Goal: Task Accomplishment & Management: Use online tool/utility

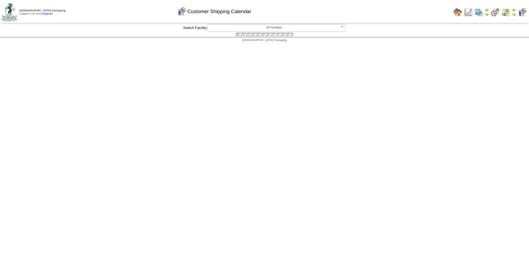
scroll to position [139, 0]
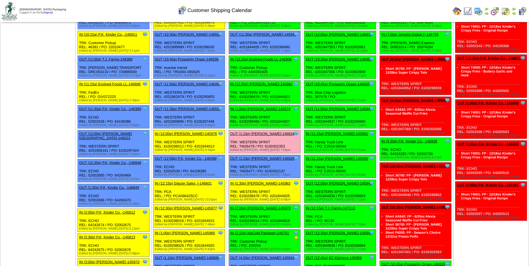
click at [263, 133] on link "OUT (1:15p) Lamb-Weston-146834" at bounding box center [262, 134] width 64 height 4
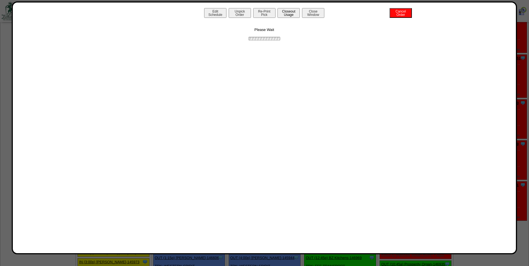
click at [287, 13] on button "Closeout Usage" at bounding box center [288, 13] width 22 height 10
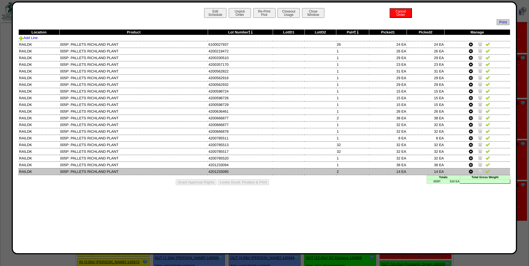
click at [489, 171] on img at bounding box center [488, 171] width 4 height 4
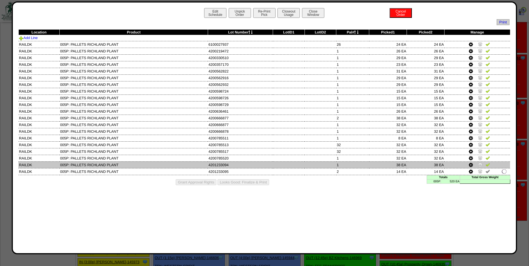
click at [487, 164] on img at bounding box center [488, 164] width 4 height 4
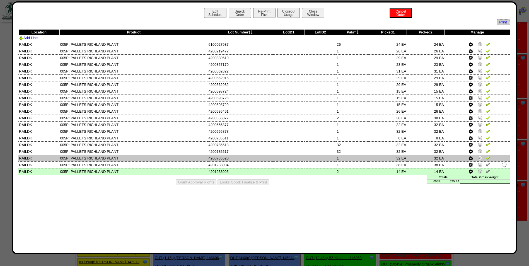
click at [487, 159] on img at bounding box center [488, 158] width 4 height 4
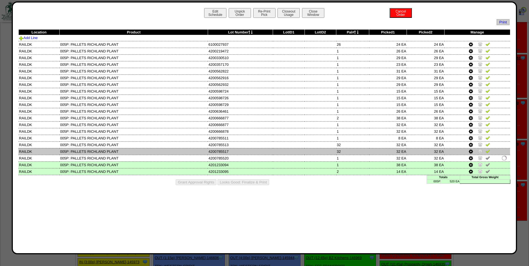
click at [487, 154] on link at bounding box center [488, 152] width 4 height 4
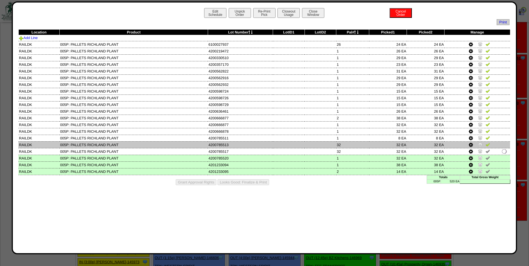
click at [487, 144] on img at bounding box center [488, 144] width 4 height 4
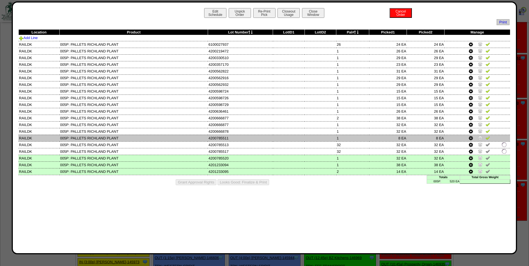
click at [487, 139] on img at bounding box center [488, 138] width 4 height 4
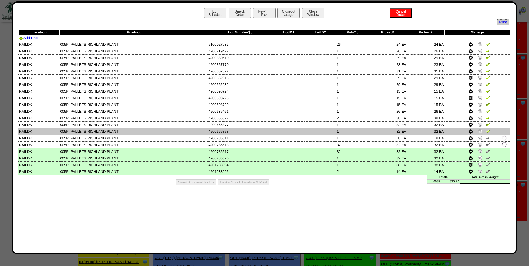
click at [487, 131] on img at bounding box center [488, 131] width 4 height 4
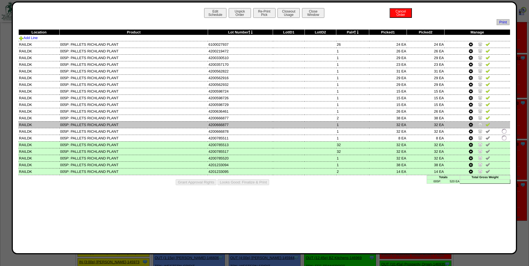
click at [489, 124] on img at bounding box center [488, 124] width 4 height 4
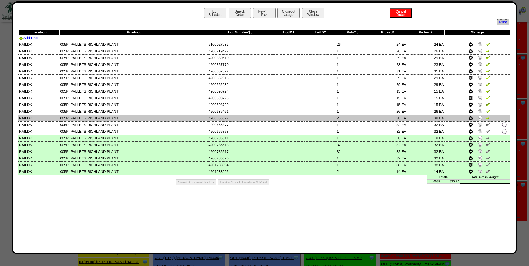
click at [488, 118] on img at bounding box center [488, 117] width 4 height 4
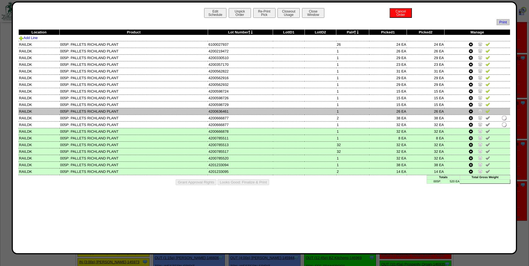
click at [488, 110] on img at bounding box center [488, 111] width 4 height 4
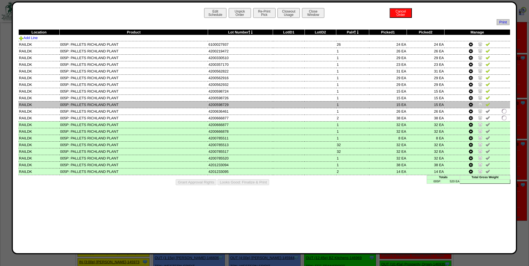
click at [488, 103] on img at bounding box center [488, 104] width 4 height 4
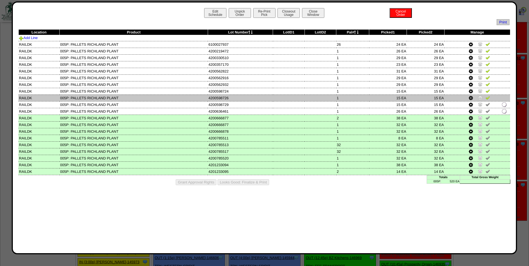
click at [488, 95] on td at bounding box center [478, 98] width 66 height 7
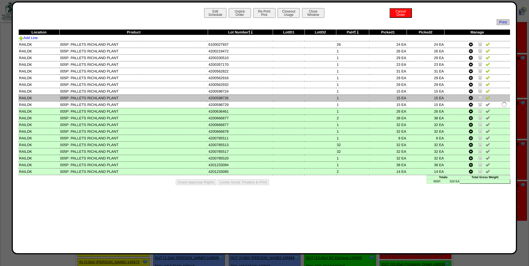
click at [488, 97] on img at bounding box center [488, 97] width 4 height 4
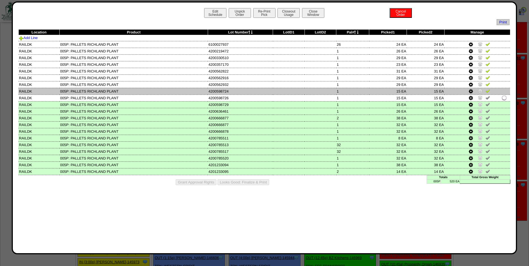
click at [488, 90] on img at bounding box center [488, 91] width 4 height 4
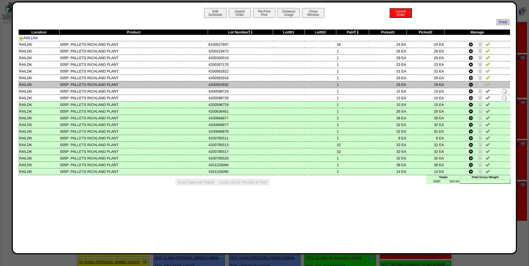
click at [488, 84] on img at bounding box center [488, 84] width 4 height 4
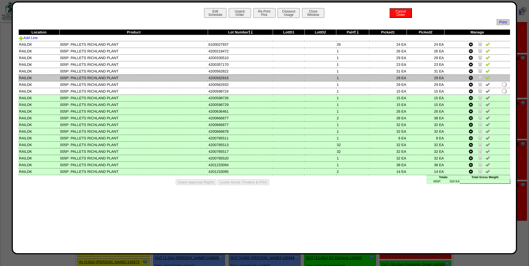
click at [488, 79] on img at bounding box center [488, 77] width 4 height 4
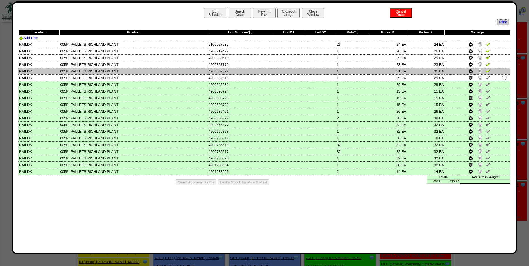
click at [488, 70] on img at bounding box center [488, 71] width 4 height 4
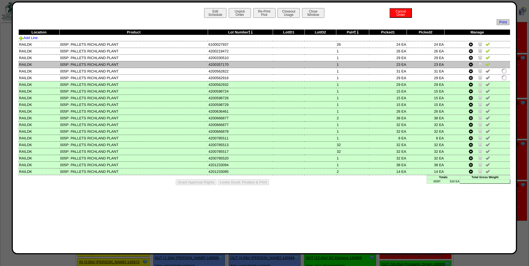
click at [488, 65] on img at bounding box center [488, 64] width 4 height 4
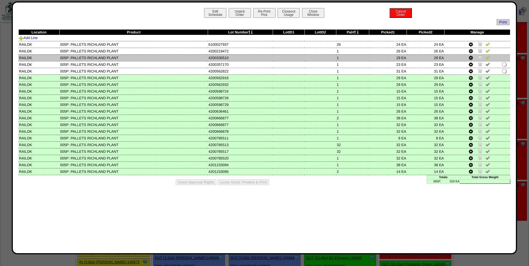
click at [488, 56] on img at bounding box center [488, 57] width 4 height 4
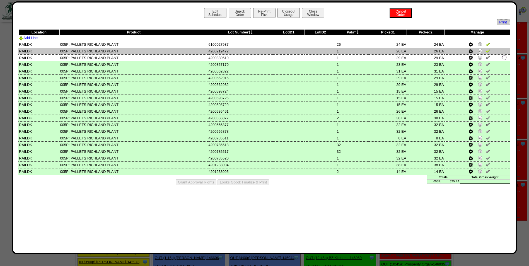
click at [488, 52] on img at bounding box center [488, 51] width 4 height 4
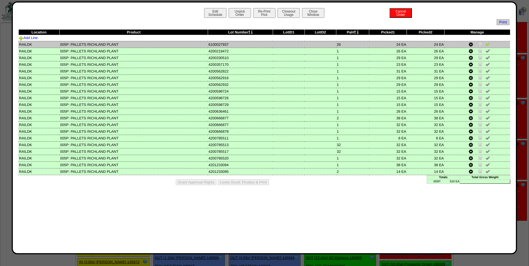
click at [488, 46] on img at bounding box center [488, 44] width 4 height 4
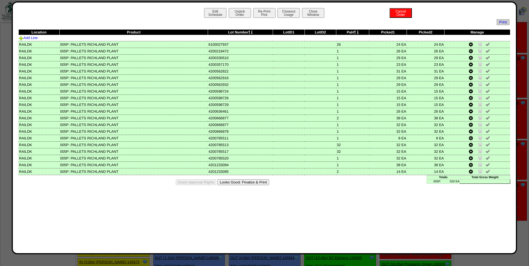
click at [252, 183] on button "Looks Good: Finalize & Print" at bounding box center [244, 182] width 52 height 6
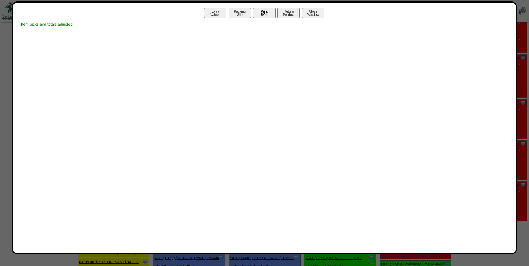
click at [266, 13] on button "Print BOL" at bounding box center [264, 13] width 22 height 10
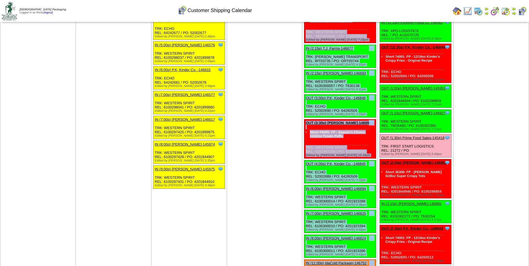
scroll to position [556, 0]
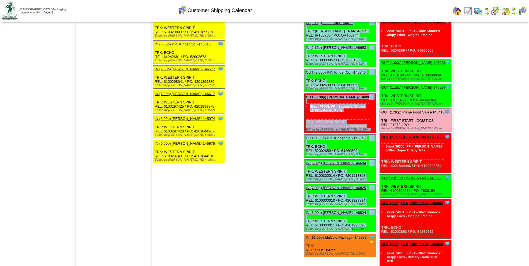
drag, startPoint x: 305, startPoint y: 72, endPoint x: 365, endPoint y: 228, distance: 166.8
copy ul "IN (6:00a) Simplot Global F-146754 Simplot Global Food, LLC ScheduleID: 146754 …"
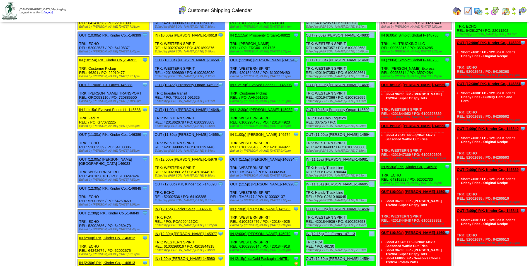
scroll to position [0, 0]
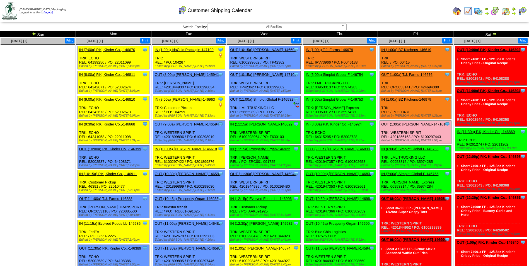
click at [363, 13] on div "Customer Shipping Calendar" at bounding box center [215, 8] width 304 height 15
click at [370, 42] on button "Print" at bounding box center [372, 41] width 10 height 6
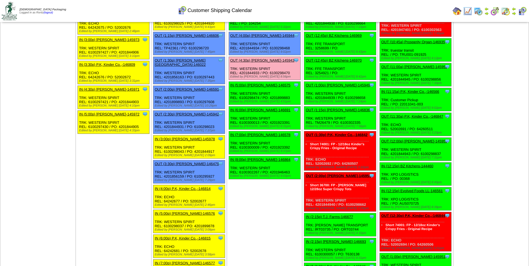
scroll to position [363, 0]
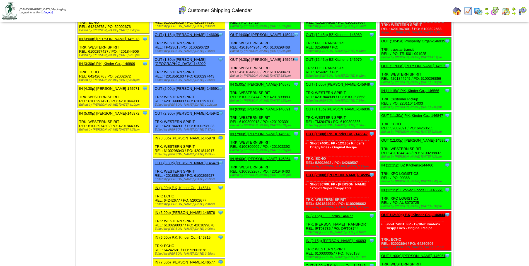
click at [276, 59] on link "OUT (4:30p) [PERSON_NAME]-145943" at bounding box center [262, 59] width 64 height 4
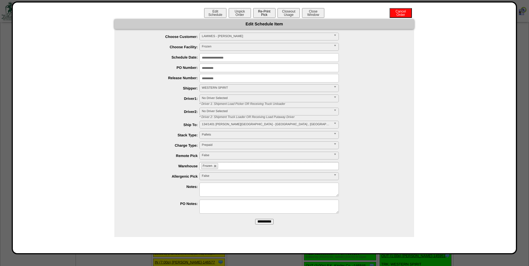
click at [260, 15] on button "Re-Print Pick" at bounding box center [264, 13] width 22 height 10
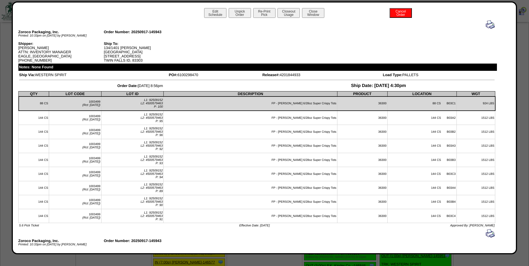
click at [486, 27] on img at bounding box center [490, 24] width 9 height 9
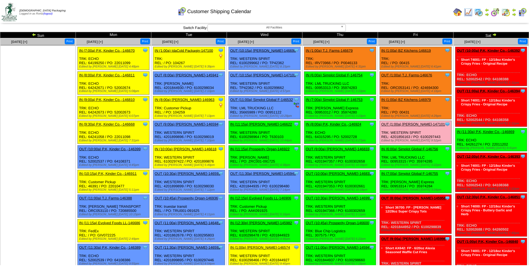
scroll to position [363, 0]
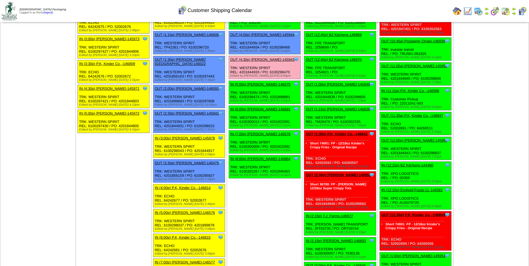
click at [283, 59] on link "OUT (4:30p) [PERSON_NAME]-145943" at bounding box center [262, 59] width 64 height 4
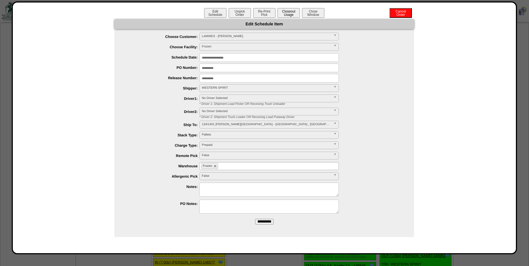
click at [288, 15] on button "Closeout Usage" at bounding box center [288, 13] width 22 height 10
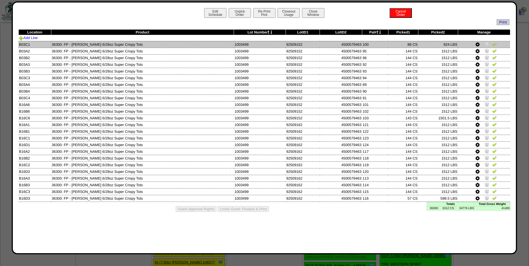
click at [494, 45] on img at bounding box center [494, 44] width 4 height 4
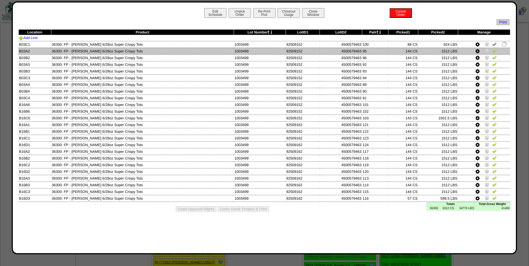
click at [494, 51] on img at bounding box center [494, 51] width 4 height 4
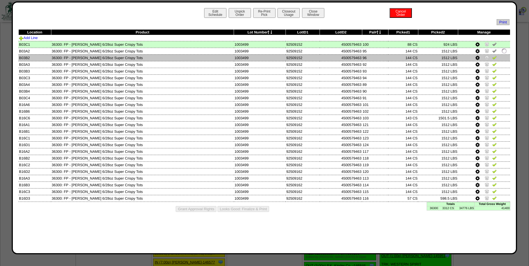
click at [494, 56] on img at bounding box center [494, 57] width 4 height 4
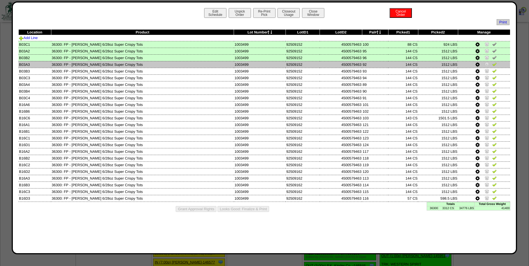
click at [494, 64] on img at bounding box center [494, 64] width 4 height 4
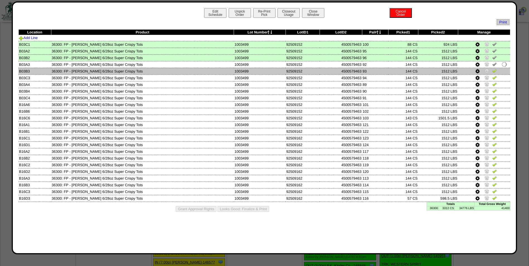
click at [494, 70] on img at bounding box center [494, 71] width 4 height 4
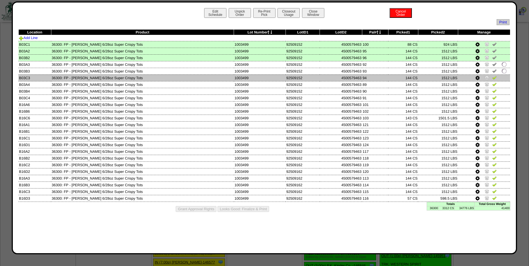
click at [494, 76] on img at bounding box center [494, 77] width 4 height 4
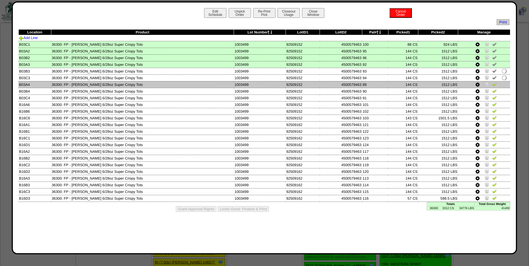
click at [494, 83] on img at bounding box center [494, 84] width 4 height 4
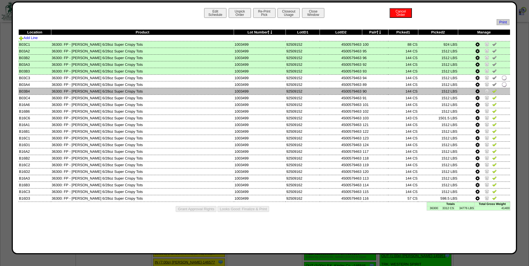
click at [494, 91] on img at bounding box center [494, 91] width 4 height 4
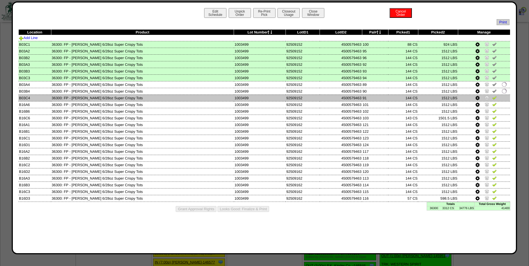
click at [493, 97] on img at bounding box center [494, 97] width 4 height 4
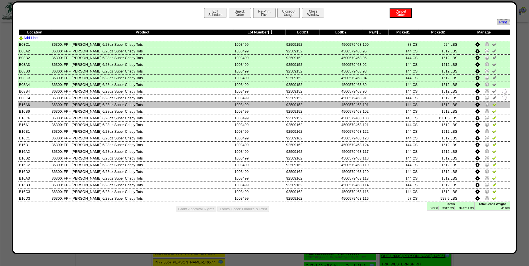
click at [493, 104] on img at bounding box center [494, 104] width 4 height 4
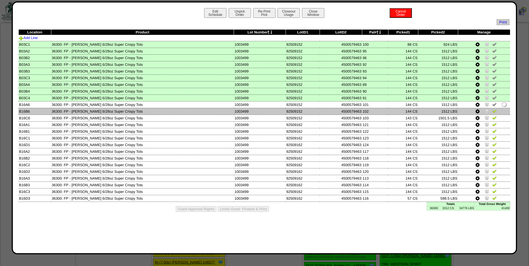
click at [493, 111] on img at bounding box center [494, 111] width 4 height 4
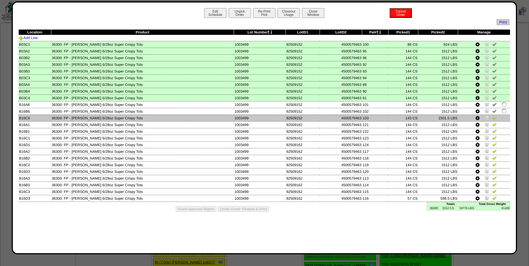
click at [494, 118] on img at bounding box center [494, 117] width 4 height 4
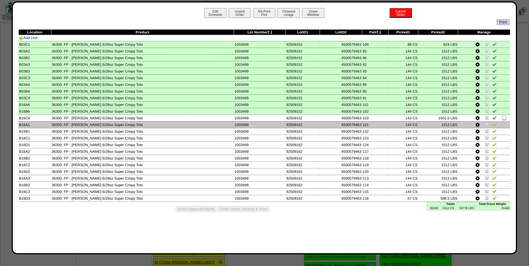
click at [494, 125] on img at bounding box center [494, 124] width 4 height 4
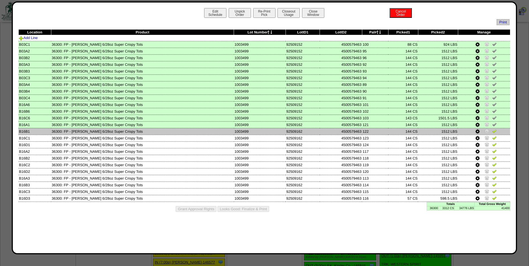
click at [492, 132] on img at bounding box center [494, 131] width 4 height 4
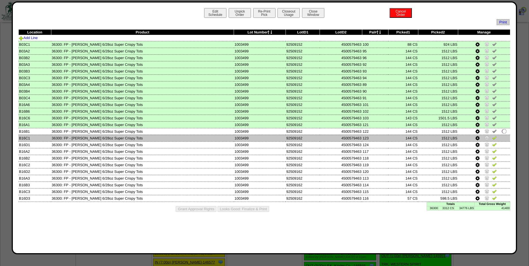
click at [493, 139] on img at bounding box center [494, 138] width 4 height 4
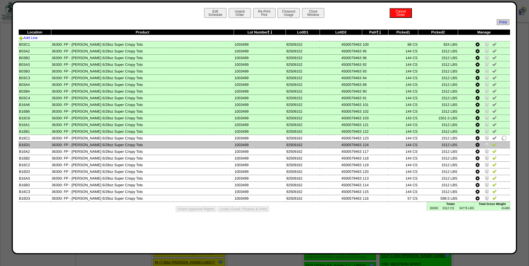
click at [493, 144] on img at bounding box center [494, 144] width 4 height 4
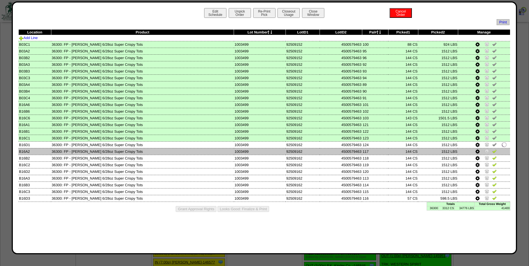
click at [494, 150] on img at bounding box center [494, 151] width 4 height 4
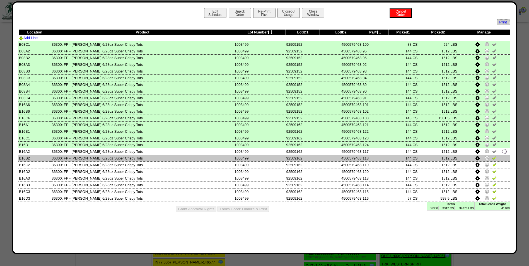
click at [494, 157] on img at bounding box center [494, 158] width 4 height 4
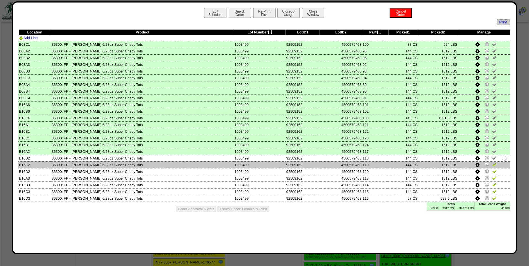
click at [495, 163] on img at bounding box center [494, 164] width 4 height 4
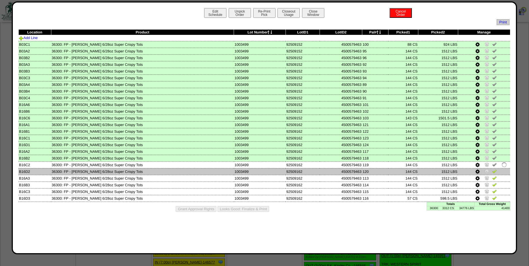
click at [494, 172] on img at bounding box center [494, 171] width 4 height 4
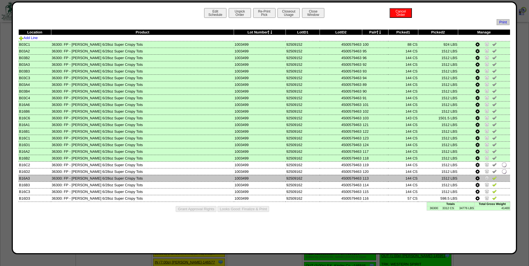
click at [495, 179] on img at bounding box center [494, 178] width 4 height 4
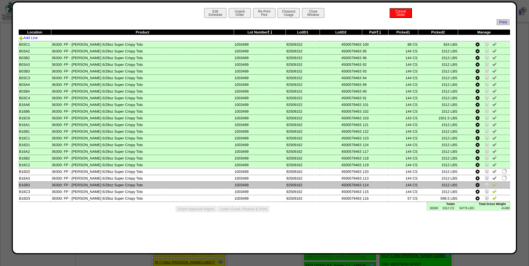
click at [495, 183] on img at bounding box center [494, 184] width 4 height 4
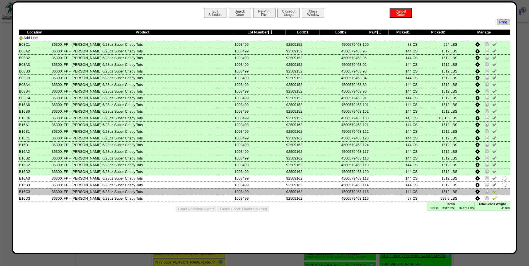
click at [495, 191] on img at bounding box center [494, 191] width 4 height 4
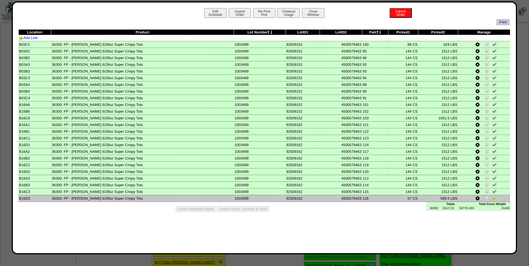
click at [494, 199] on img at bounding box center [494, 198] width 4 height 4
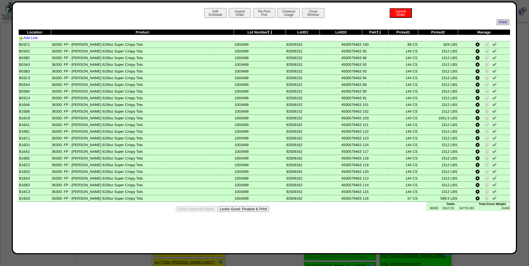
click at [233, 211] on button "Looks Good: Finalize & Print" at bounding box center [244, 209] width 52 height 6
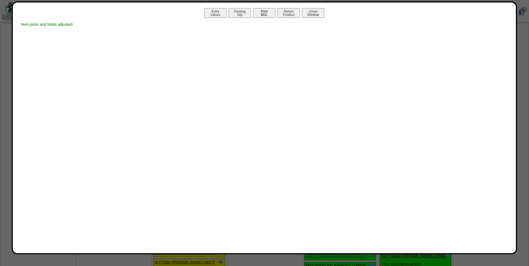
click at [264, 13] on button "Print BOL" at bounding box center [264, 13] width 22 height 10
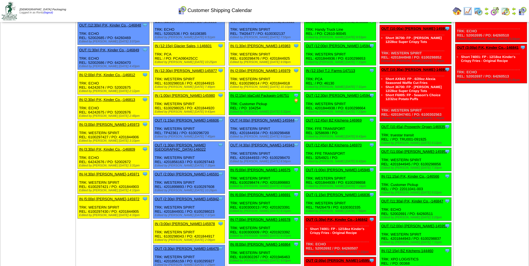
scroll to position [223, 0]
